Goal: Task Accomplishment & Management: Use online tool/utility

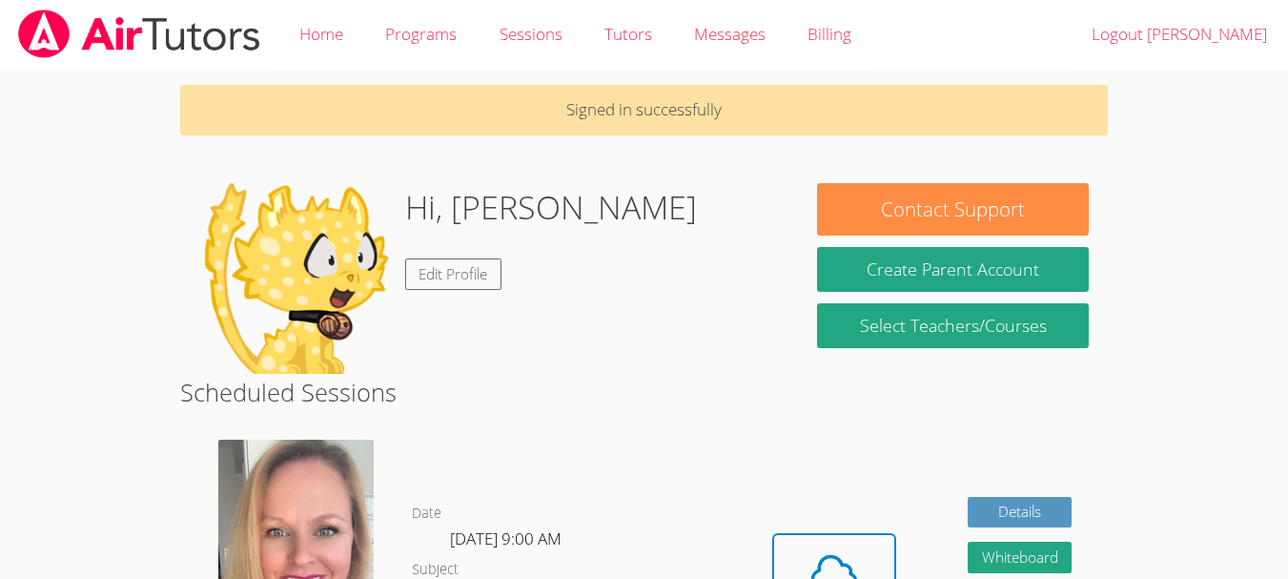
scroll to position [265, 0]
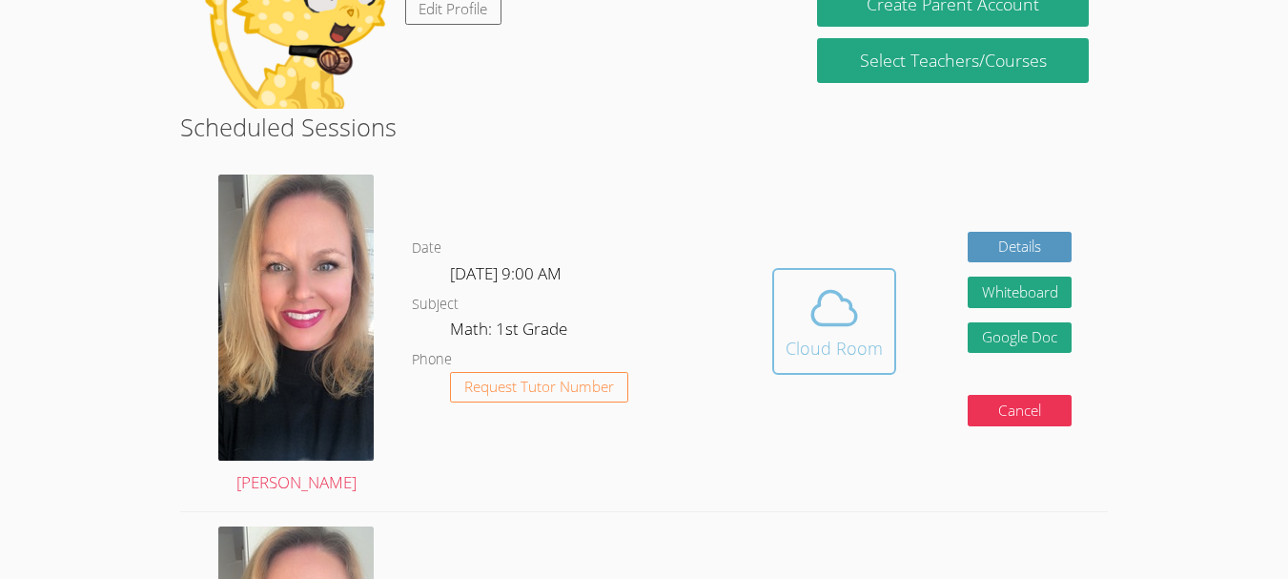
click at [824, 317] on icon at bounding box center [834, 307] width 53 height 53
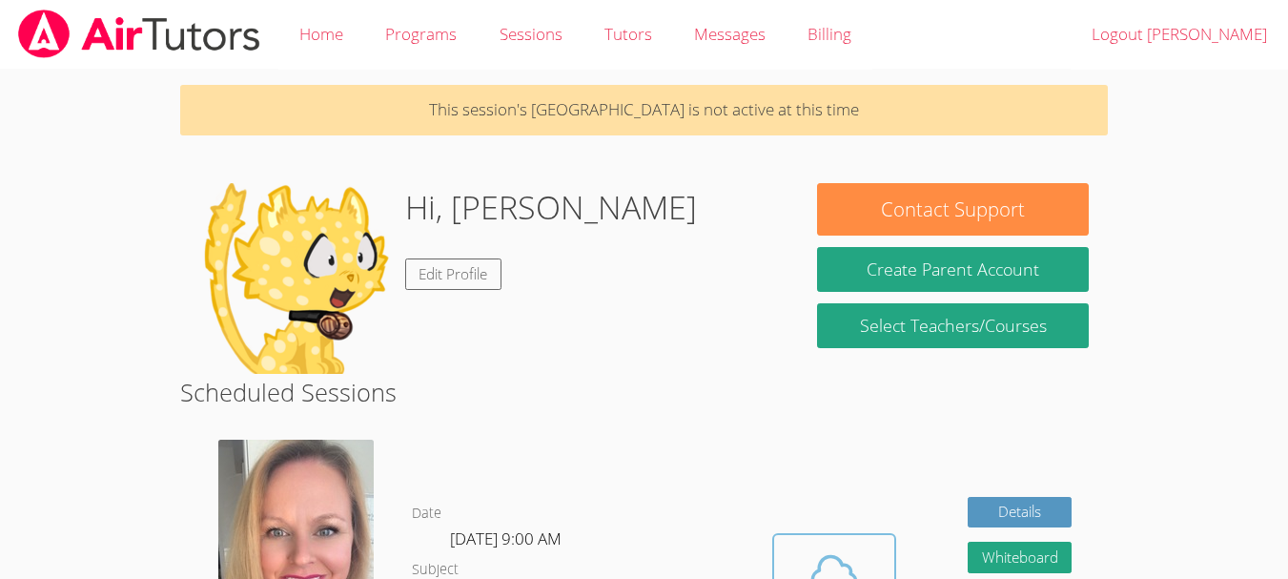
click at [873, 561] on span at bounding box center [834, 572] width 97 height 53
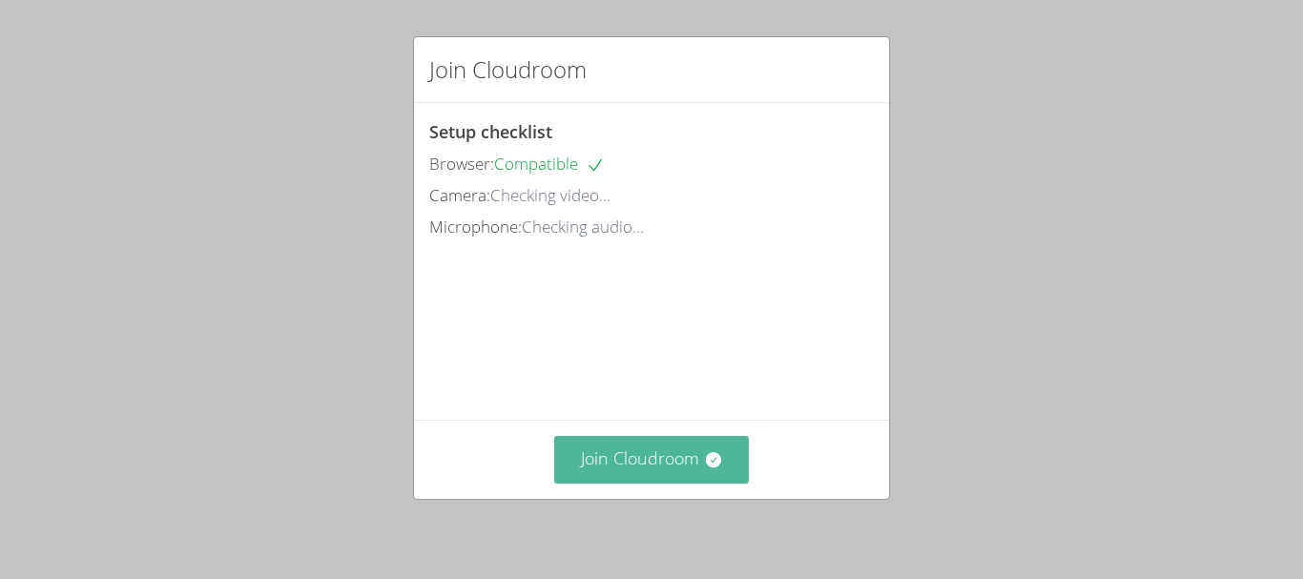
click at [709, 448] on button "Join Cloudroom" at bounding box center [652, 459] width 196 height 47
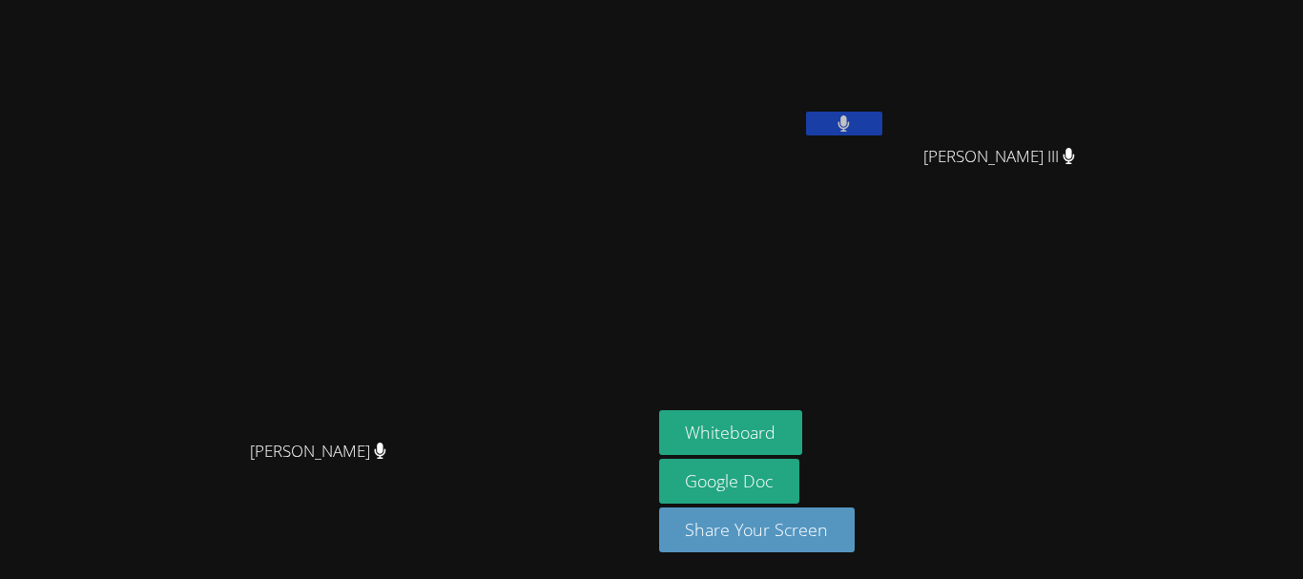
click at [1128, 365] on aside "Justin Morris Wayman Kellum III Wayman Kellum III Whiteboard Google Doc Share Y…" at bounding box center [889, 289] width 477 height 579
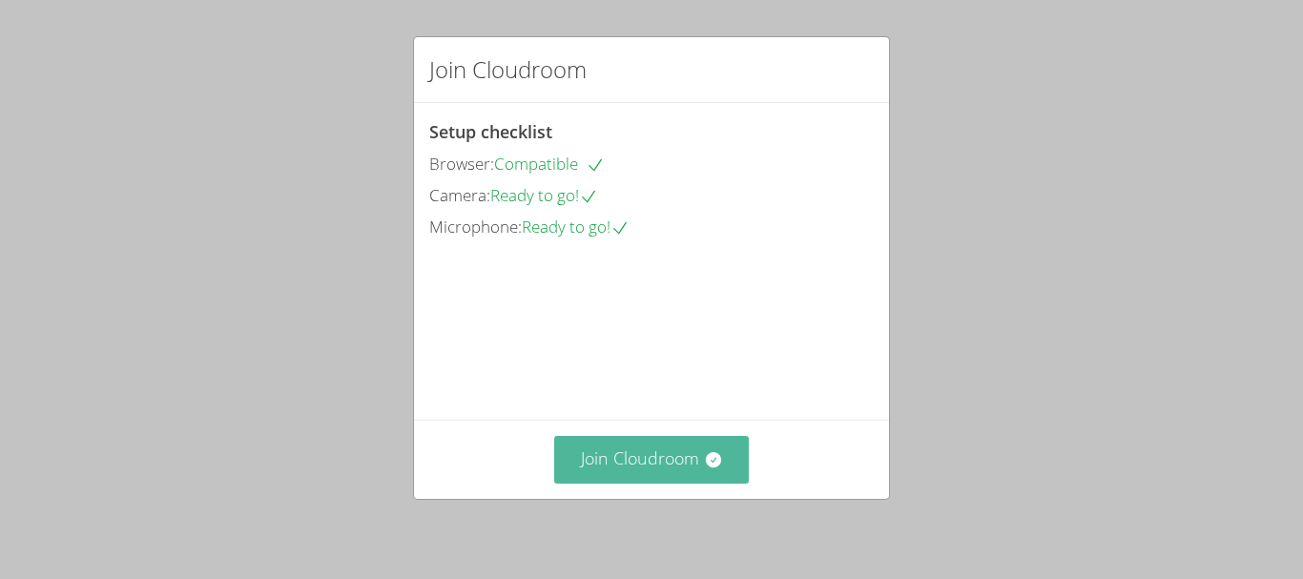
click at [712, 458] on icon at bounding box center [712, 459] width 15 height 15
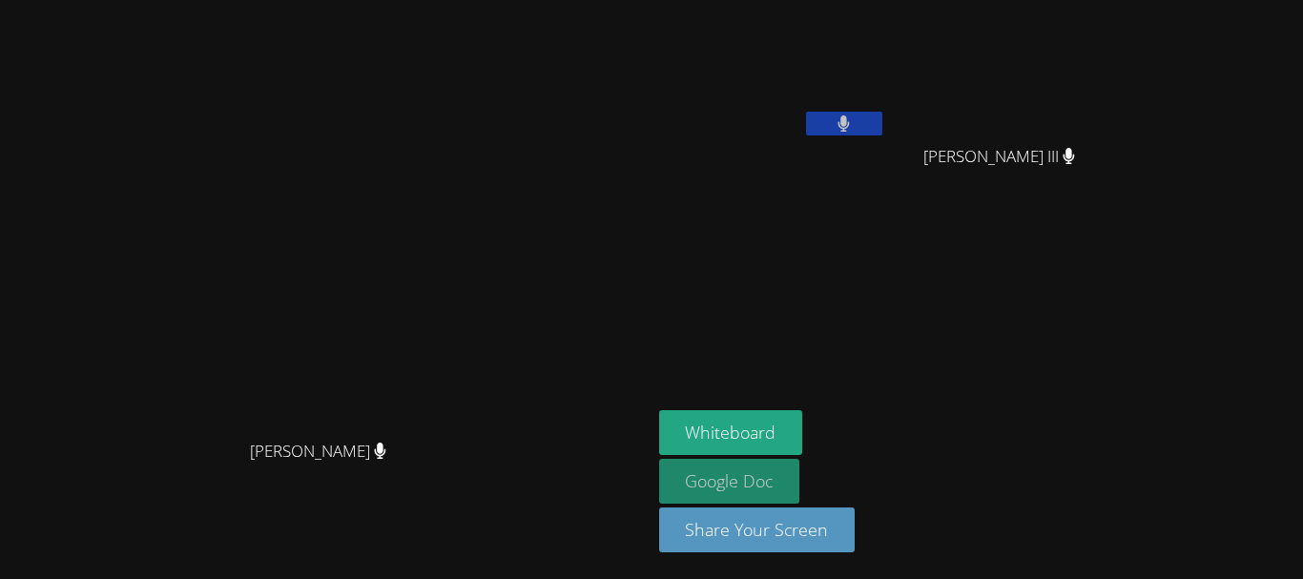
click at [800, 495] on link "Google Doc" at bounding box center [729, 481] width 141 height 45
click at [850, 116] on icon at bounding box center [843, 123] width 11 height 16
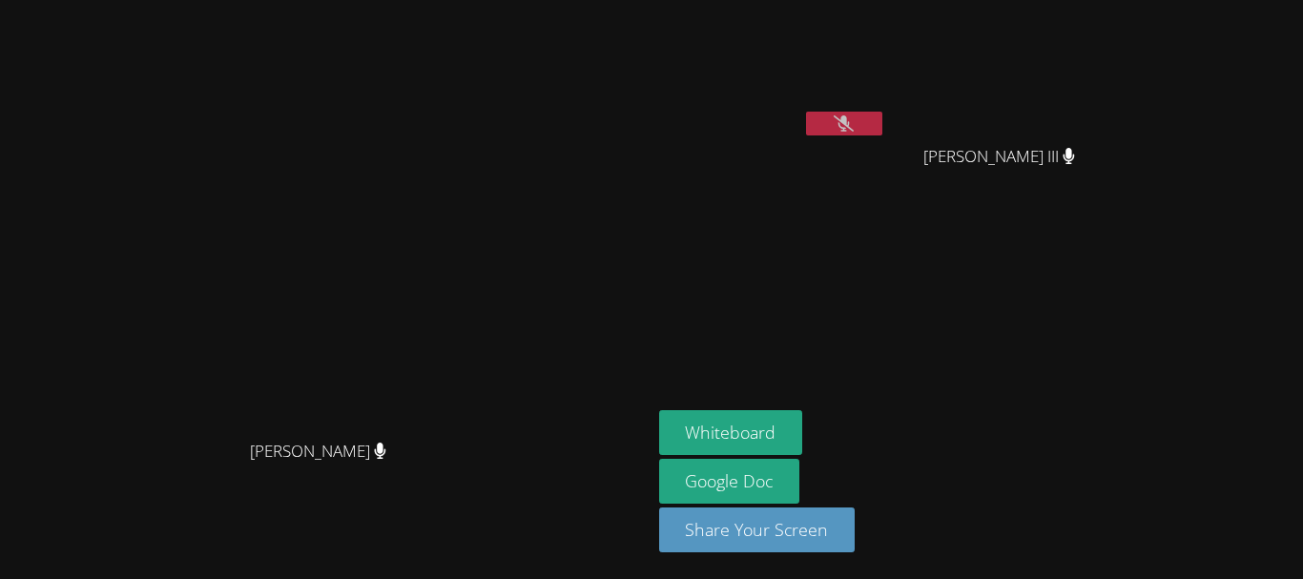
click at [854, 116] on icon at bounding box center [844, 123] width 20 height 16
click at [850, 116] on icon at bounding box center [843, 123] width 11 height 16
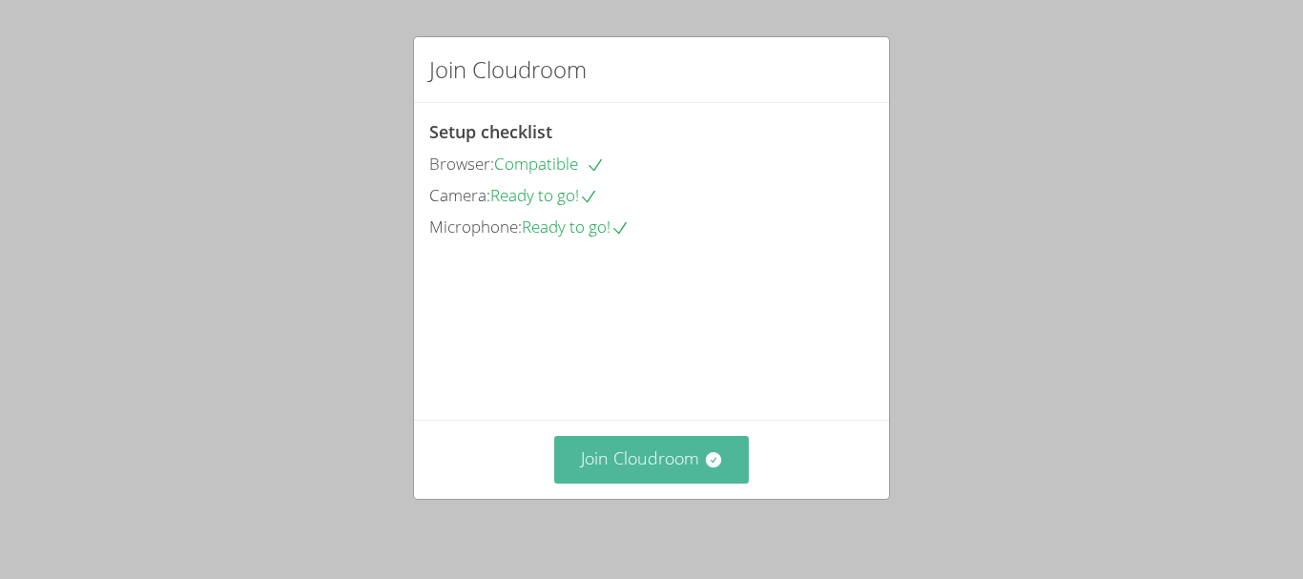
click at [710, 456] on icon at bounding box center [712, 459] width 15 height 15
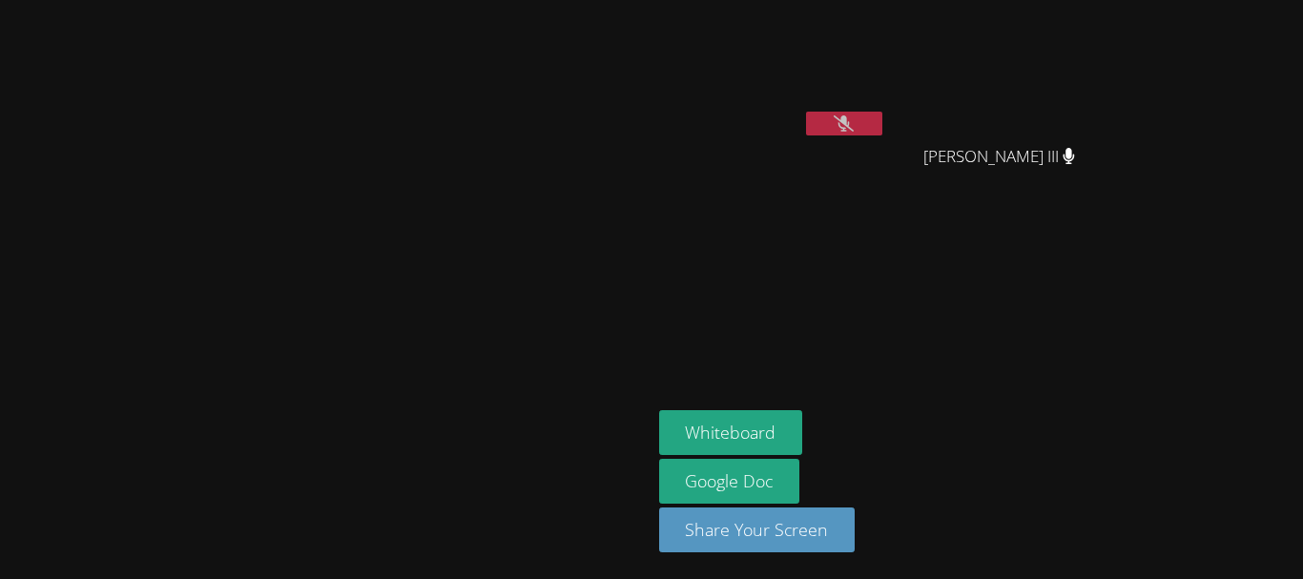
click at [886, 114] on div "[PERSON_NAME]" at bounding box center [772, 76] width 227 height 136
click at [854, 115] on icon at bounding box center [844, 123] width 20 height 16
click at [850, 115] on icon at bounding box center [843, 123] width 12 height 16
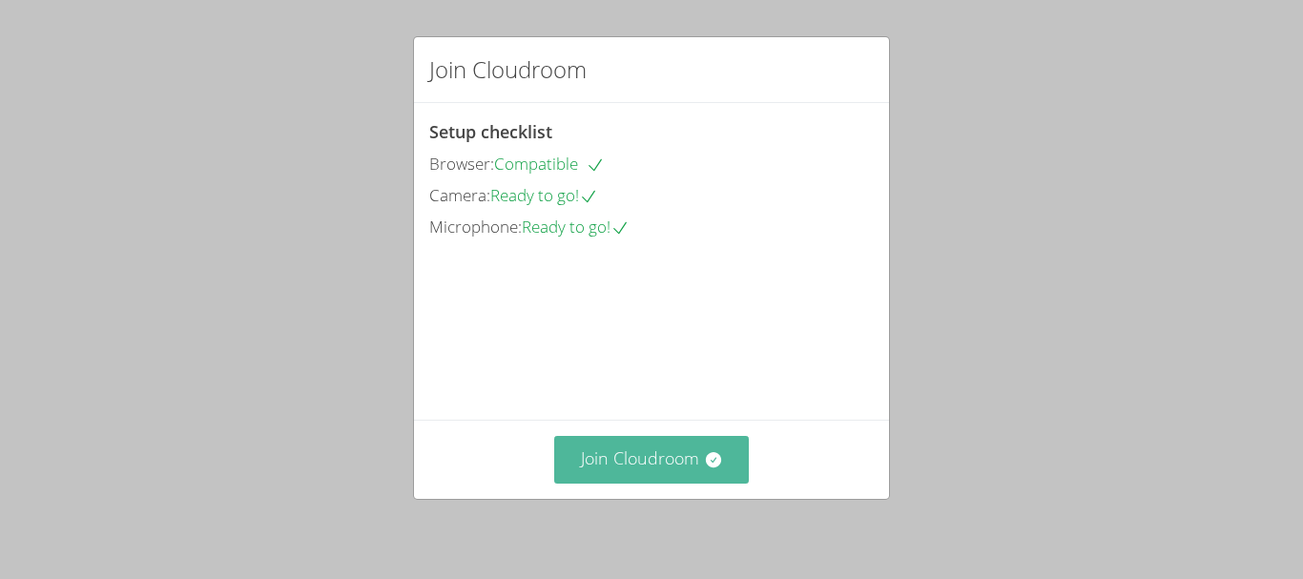
click at [705, 460] on icon at bounding box center [712, 459] width 15 height 15
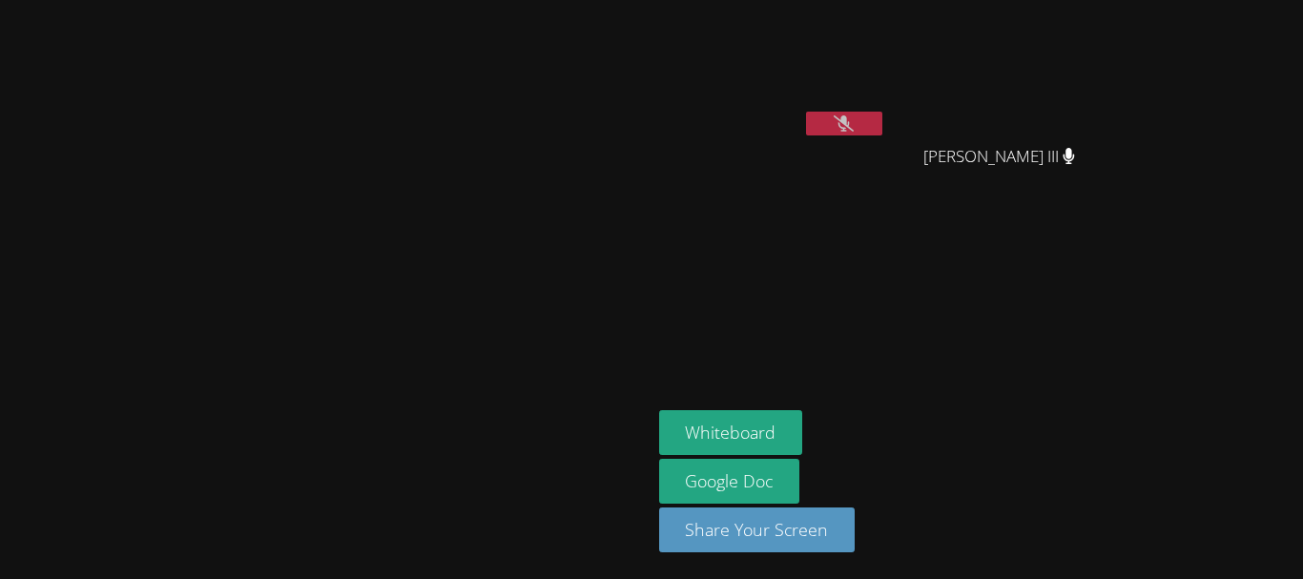
click at [854, 122] on icon at bounding box center [844, 123] width 20 height 16
click at [850, 122] on icon at bounding box center [843, 123] width 11 height 16
click at [854, 122] on icon at bounding box center [844, 123] width 20 height 16
click at [850, 122] on icon at bounding box center [843, 123] width 11 height 16
click at [882, 118] on button at bounding box center [844, 124] width 76 height 24
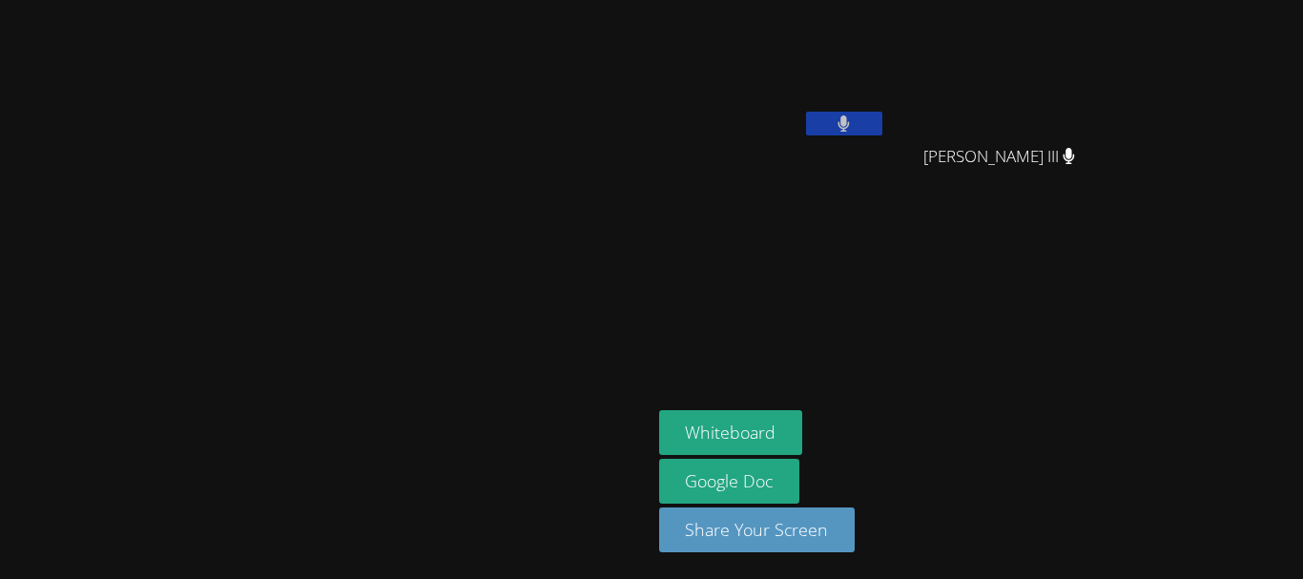
click at [882, 118] on button at bounding box center [844, 124] width 76 height 24
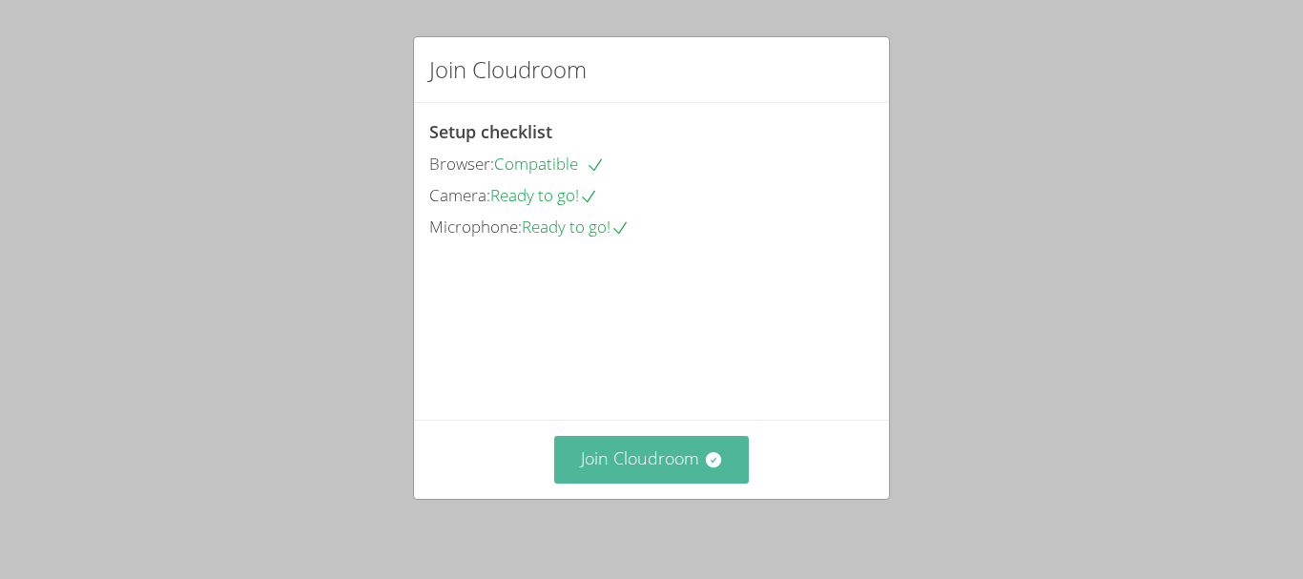
click at [725, 457] on button "Join Cloudroom" at bounding box center [652, 459] width 196 height 47
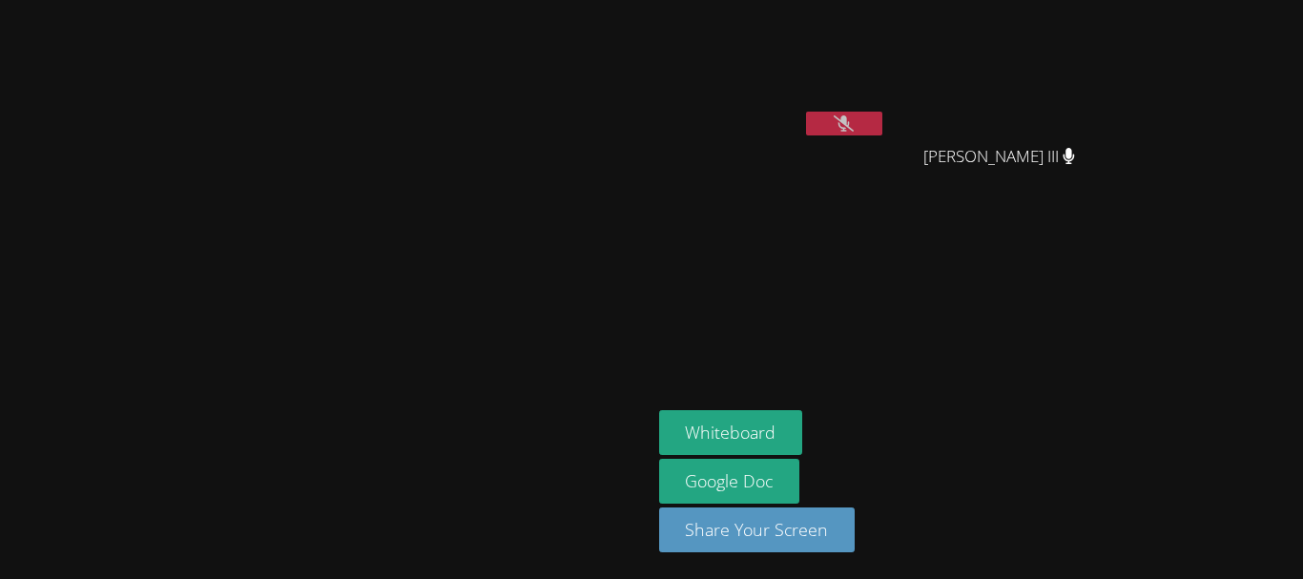
click at [854, 123] on icon at bounding box center [844, 123] width 20 height 16
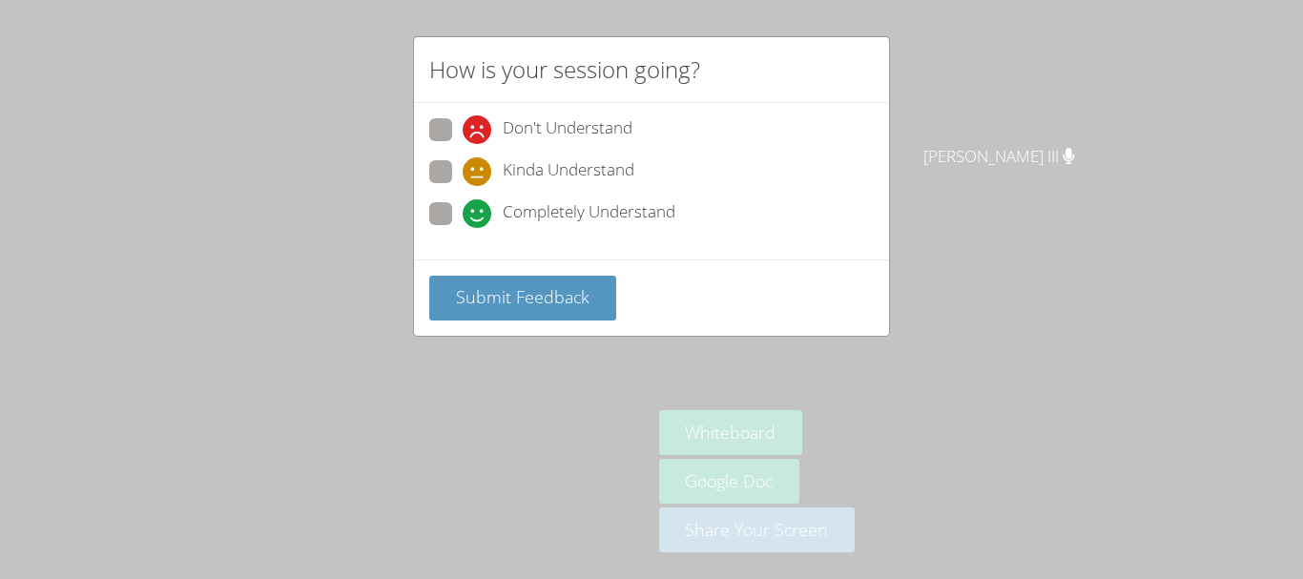
click at [641, 204] on span "Completely Understand" at bounding box center [589, 213] width 173 height 29
click at [479, 204] on input "Completely Understand" at bounding box center [471, 210] width 16 height 16
radio input "true"
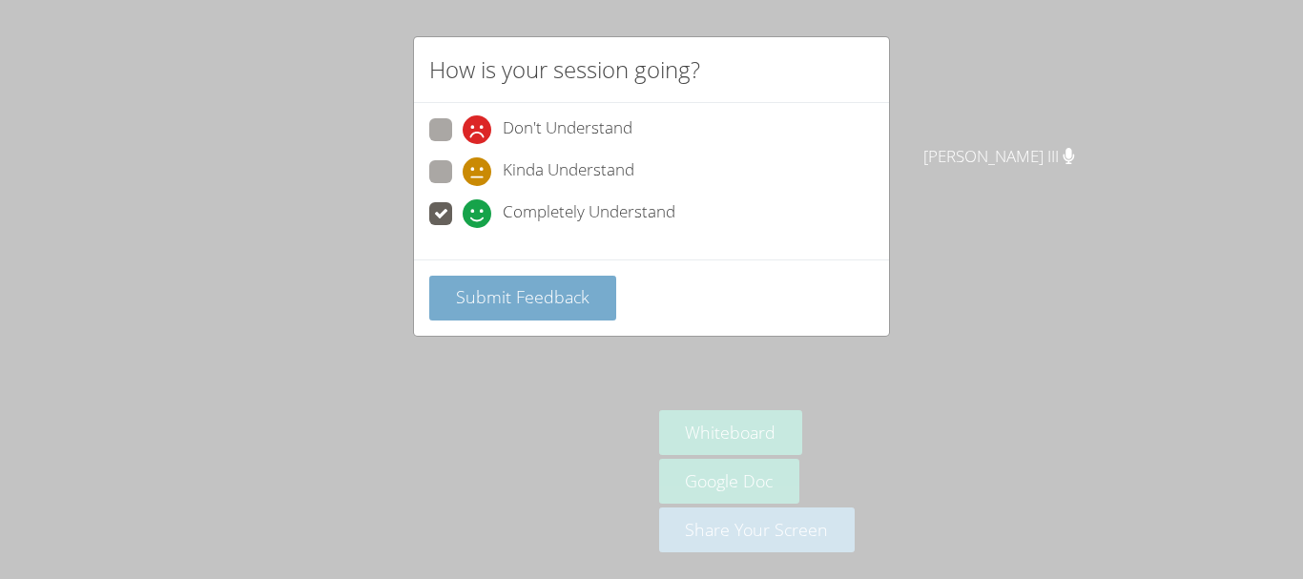
click at [562, 301] on span "Submit Feedback" at bounding box center [523, 296] width 134 height 23
